Goal: Transaction & Acquisition: Obtain resource

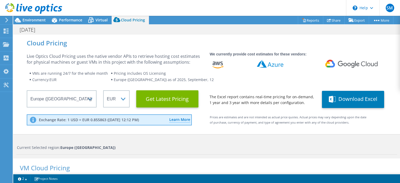
select select "EUFrankfurt"
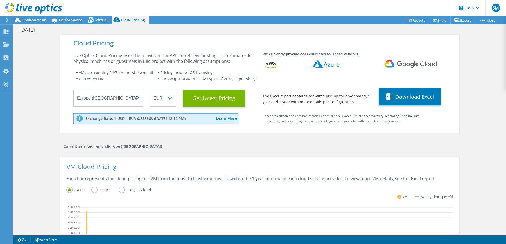
scroll to position [142, 0]
click at [68, 19] on span "Performance" at bounding box center [70, 19] width 23 height 5
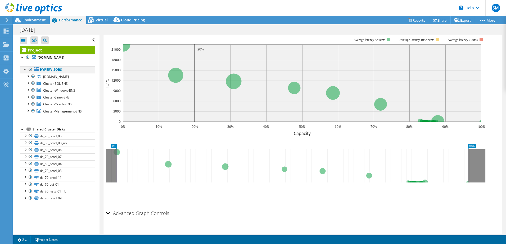
click at [29, 68] on div at bounding box center [30, 69] width 5 height 6
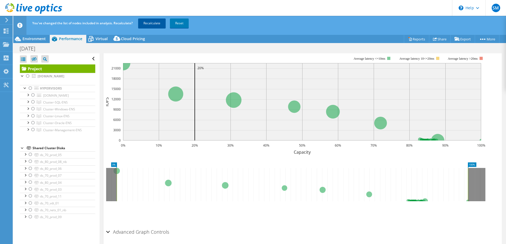
click at [145, 23] on link "Recalculate" at bounding box center [151, 24] width 27 height 10
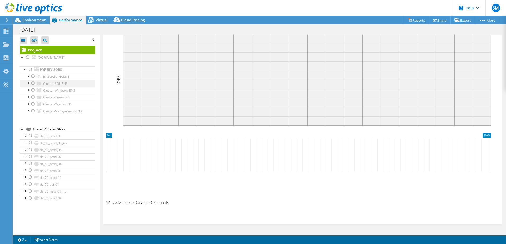
click at [31, 83] on div at bounding box center [32, 83] width 5 height 6
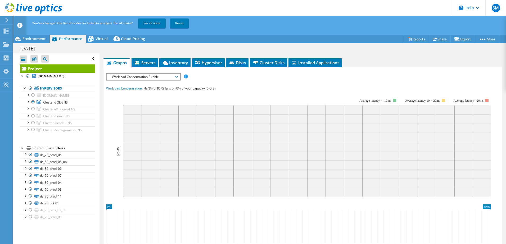
scroll to position [89, 0]
click at [152, 24] on link "Recalculate" at bounding box center [151, 24] width 27 height 10
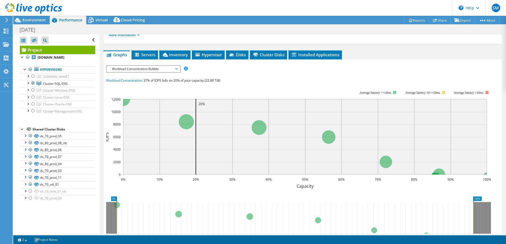
click at [153, 52] on span "Servers" at bounding box center [144, 54] width 21 height 5
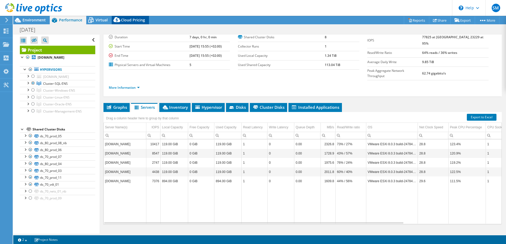
click at [126, 21] on span "Cloud Pricing" at bounding box center [133, 19] width 24 height 5
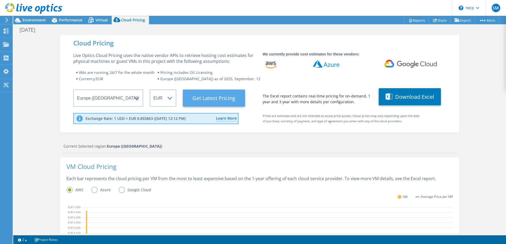
click at [228, 98] on Latest "Get Latest Pricing" at bounding box center [214, 98] width 62 height 17
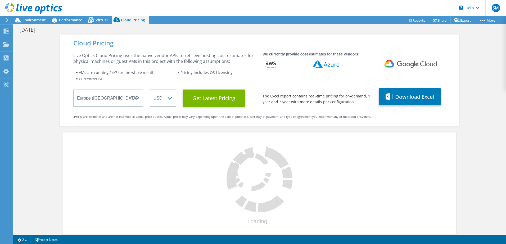
select select "EUR"
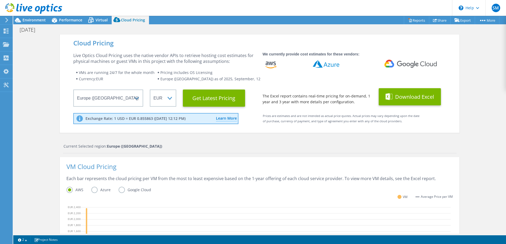
click at [400, 97] on button "Download Excel" at bounding box center [409, 96] width 62 height 17
click at [400, 146] on div "Cloud Pricing Live Optics Cloud Pricing uses the native vendor APIs to retrieve…" at bounding box center [259, 215] width 492 height 360
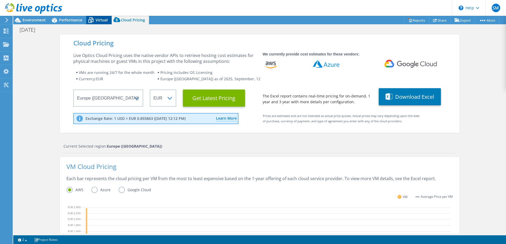
click at [104, 20] on span "Virtual" at bounding box center [101, 19] width 12 height 5
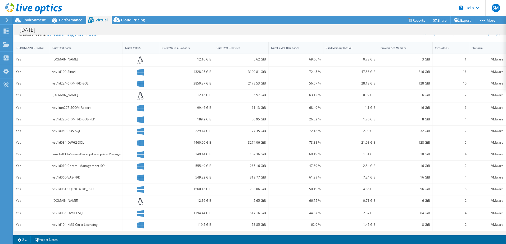
scroll to position [0, 0]
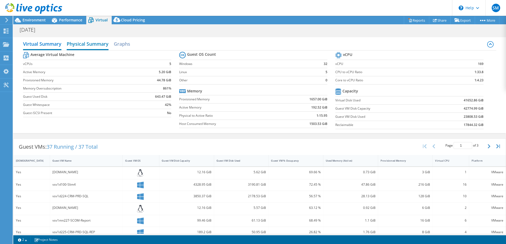
click at [90, 41] on h2 "Physical Summary" at bounding box center [88, 45] width 42 height 12
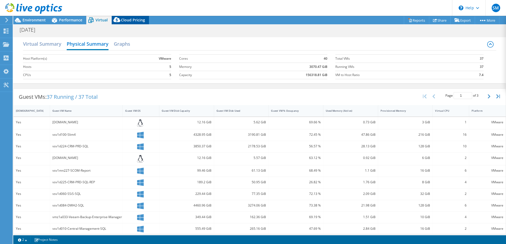
click at [129, 20] on span "Cloud Pricing" at bounding box center [133, 19] width 24 height 5
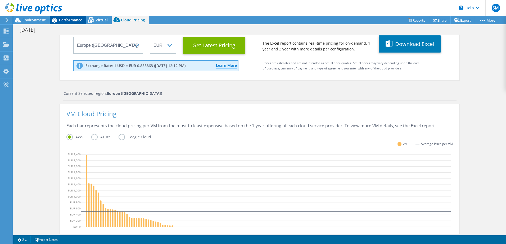
click at [80, 21] on span "Performance" at bounding box center [70, 19] width 23 height 5
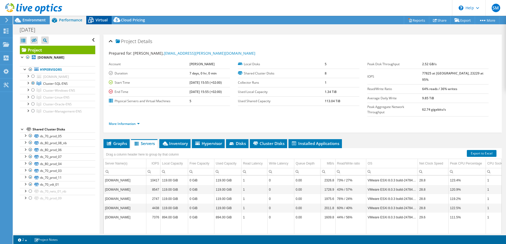
click at [100, 19] on span "Virtual" at bounding box center [101, 19] width 12 height 5
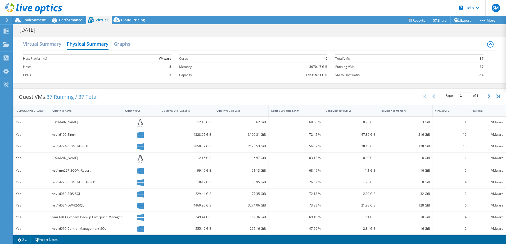
click at [132, 47] on div "Virtual Summary Physical Summary Graphs" at bounding box center [259, 45] width 473 height 12
click at [127, 45] on h2 "Graphs" at bounding box center [122, 45] width 16 height 12
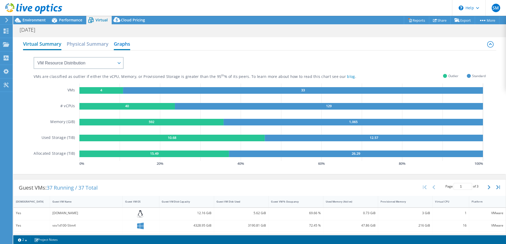
click at [51, 45] on h2 "Virtual Summary" at bounding box center [42, 45] width 38 height 12
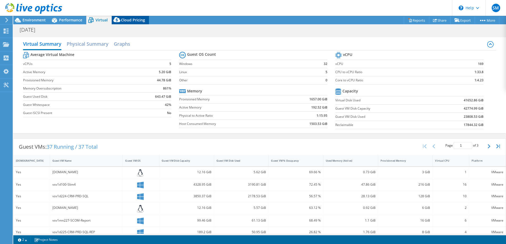
click at [119, 16] on icon at bounding box center [117, 21] width 11 height 11
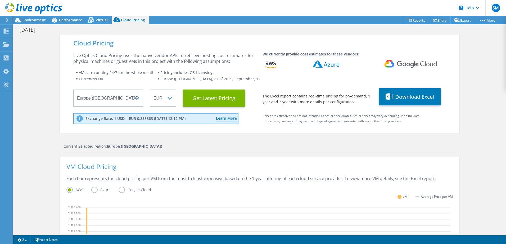
click at [93, 183] on label "Azure" at bounding box center [104, 190] width 27 height 6
click at [0, 0] on input "Azure" at bounding box center [0, 0] width 0 height 0
click at [118, 183] on label "Google Cloud" at bounding box center [138, 190] width 40 height 6
click at [0, 0] on input "Google Cloud" at bounding box center [0, 0] width 0 height 0
click at [69, 183] on label "AWS" at bounding box center [78, 190] width 25 height 6
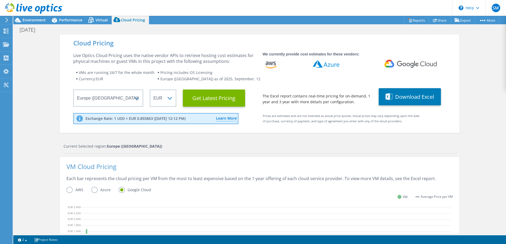
click at [0, 0] on input "AWS" at bounding box center [0, 0] width 0 height 0
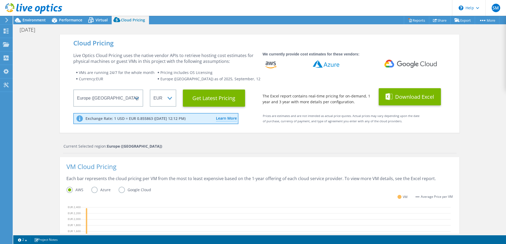
click at [400, 97] on button "Download Excel" at bounding box center [409, 96] width 62 height 17
